Goal: Check status: Check status

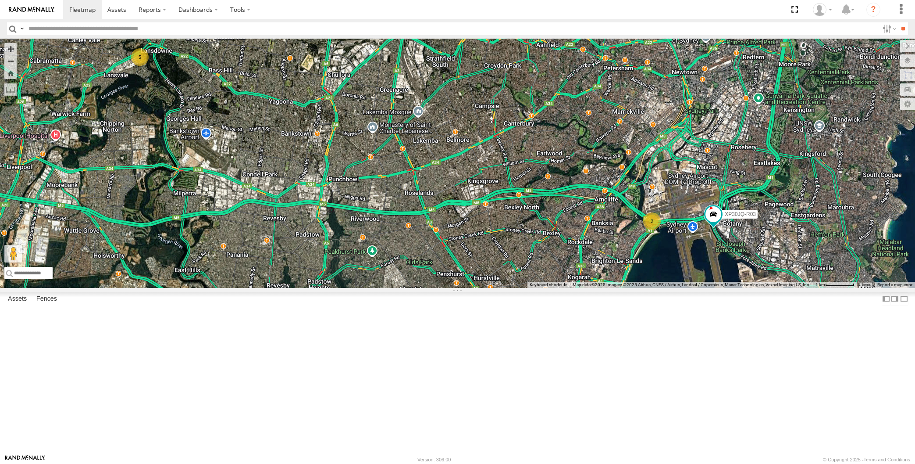
select select "**********"
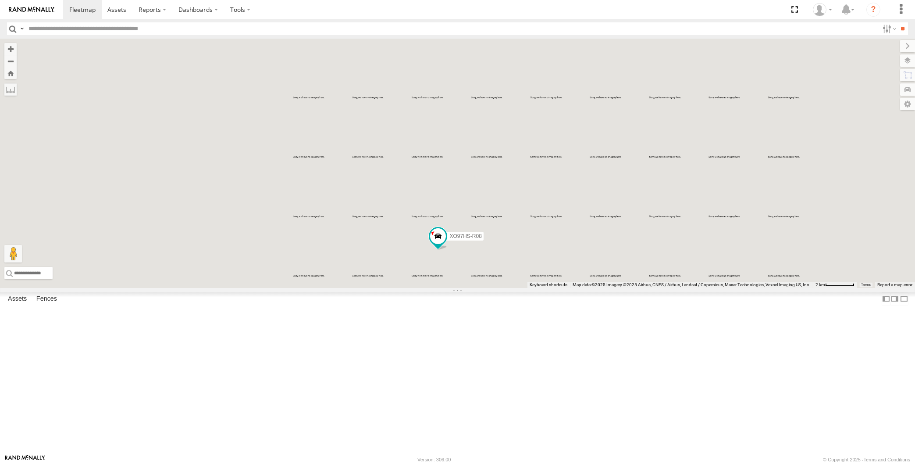
click at [595, 288] on div "XO97HS-R08" at bounding box center [457, 163] width 915 height 249
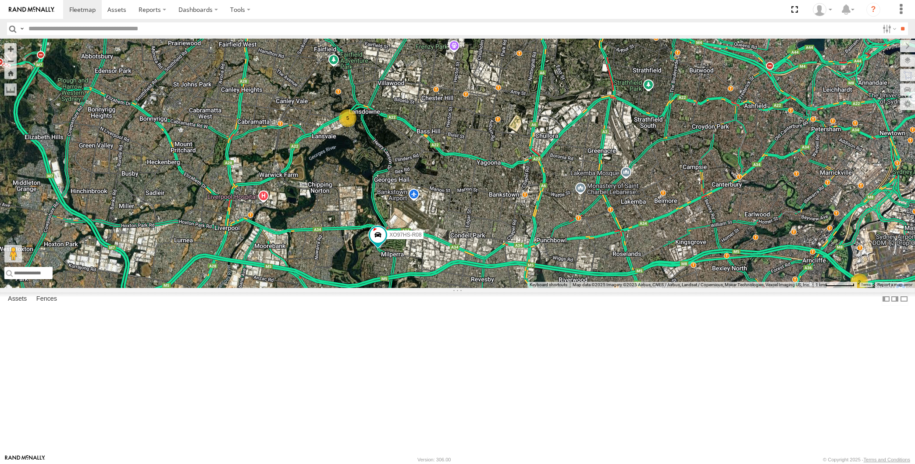
click at [501, 288] on div "XO97HS-R08 2 5" at bounding box center [457, 163] width 915 height 249
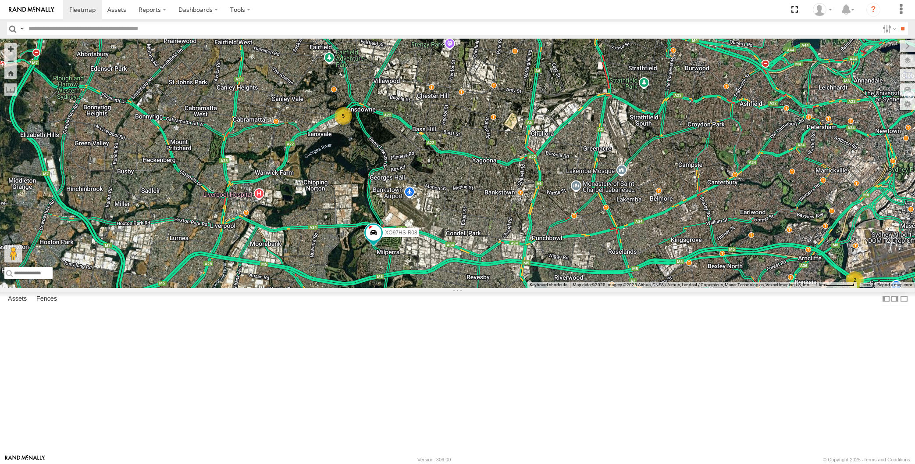
drag, startPoint x: 500, startPoint y: 328, endPoint x: 500, endPoint y: 322, distance: 6.1
click at [500, 288] on div "XO97HS-R08 2 5" at bounding box center [457, 163] width 915 height 249
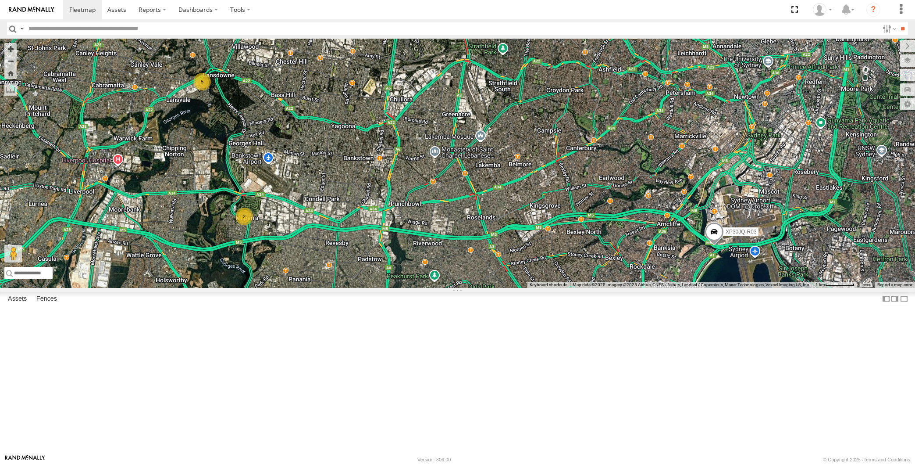
drag, startPoint x: 375, startPoint y: 336, endPoint x: 381, endPoint y: 335, distance: 5.9
click at [381, 288] on div "XP30JQ-R03 2 5" at bounding box center [457, 163] width 915 height 249
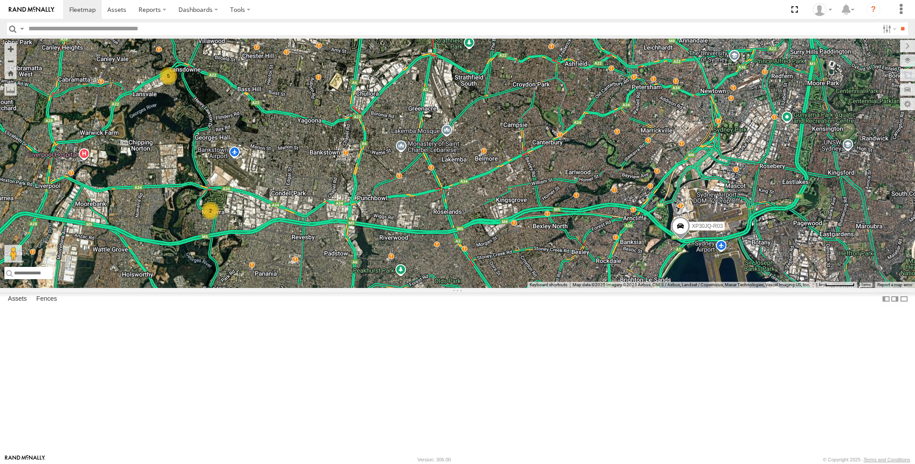
click at [268, 288] on div "XP30JQ-R03 2 5" at bounding box center [457, 163] width 915 height 249
click at [331, 288] on div "XP30JQ-R03 2 5" at bounding box center [457, 163] width 915 height 249
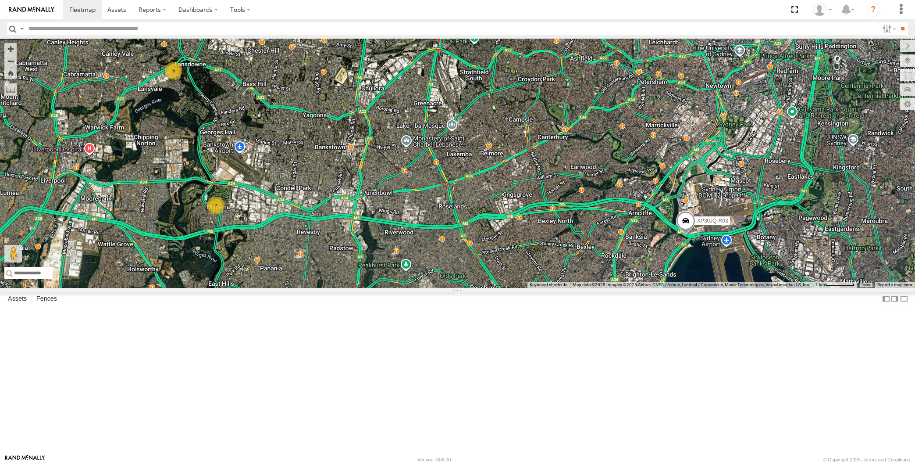
click at [377, 288] on div "XP30JQ-R03 2 5" at bounding box center [457, 163] width 915 height 249
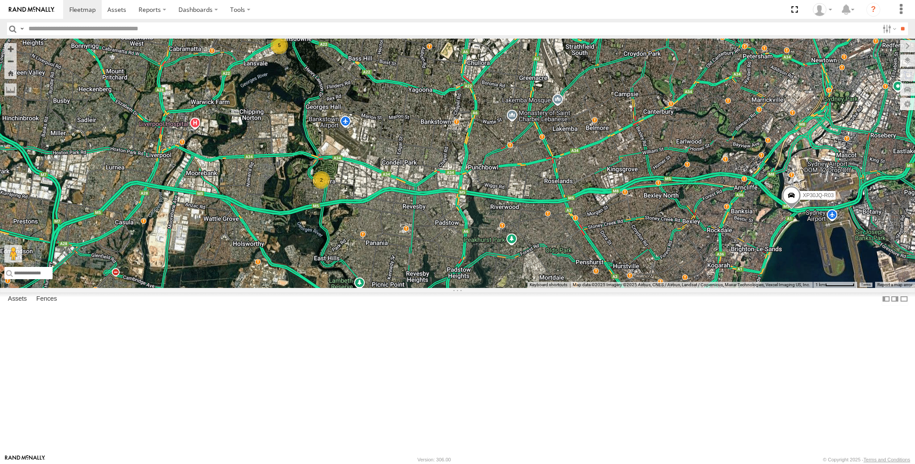
drag, startPoint x: 498, startPoint y: 342, endPoint x: 472, endPoint y: 324, distance: 31.6
click at [472, 288] on div "XP30JQ-R03 2 5" at bounding box center [457, 163] width 915 height 249
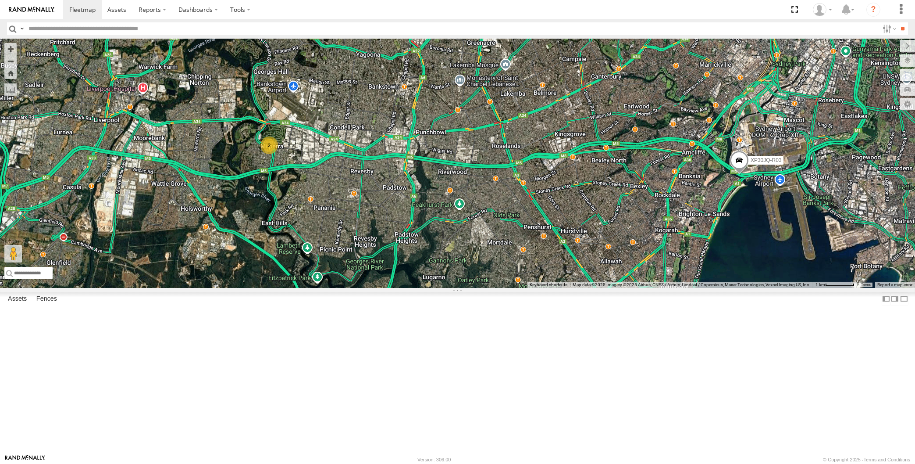
click at [517, 288] on div "XP30JQ-R03 2 5" at bounding box center [457, 163] width 915 height 249
drag, startPoint x: 664, startPoint y: 317, endPoint x: 672, endPoint y: 322, distance: 9.5
click at [672, 288] on div "XP30JQ-R03 2 5" at bounding box center [457, 163] width 915 height 249
